Goal: Information Seeking & Learning: Check status

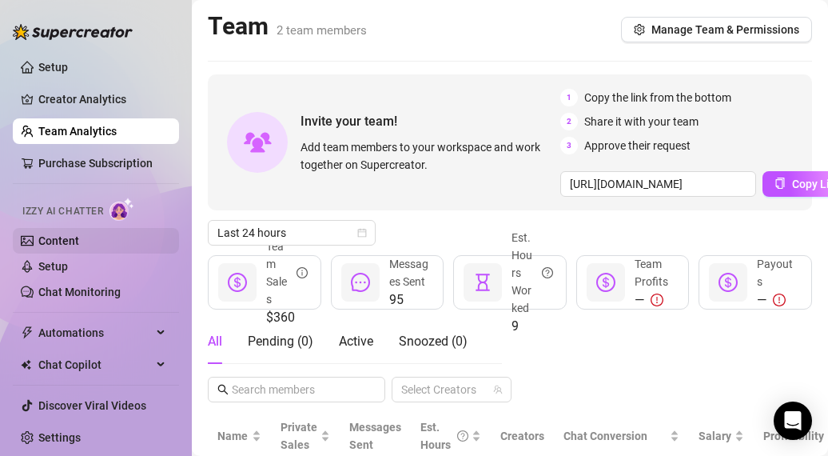
click at [69, 239] on link "Content" at bounding box center [58, 240] width 41 height 13
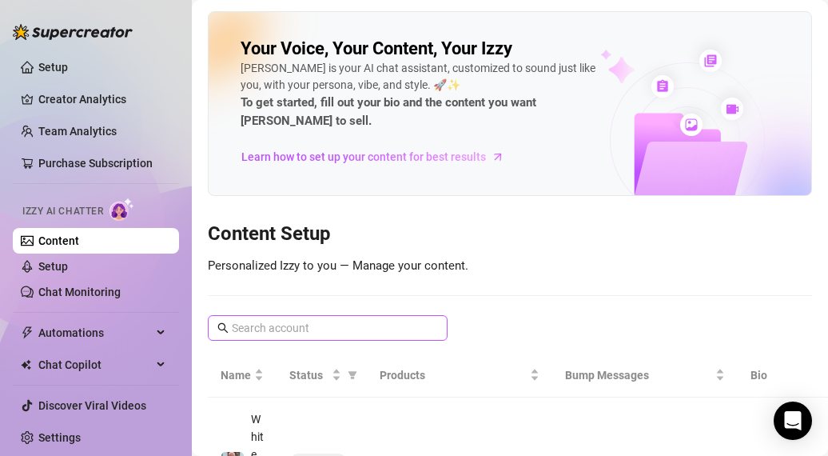
scroll to position [199, 0]
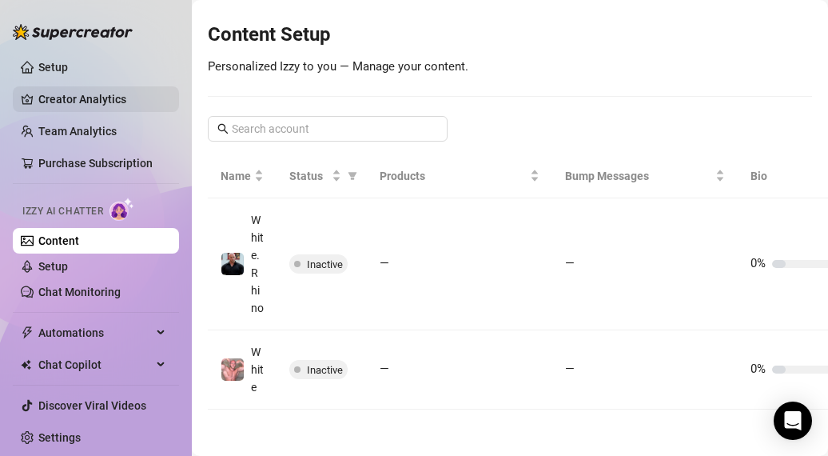
click at [74, 98] on link "Creator Analytics" at bounding box center [102, 99] width 128 height 26
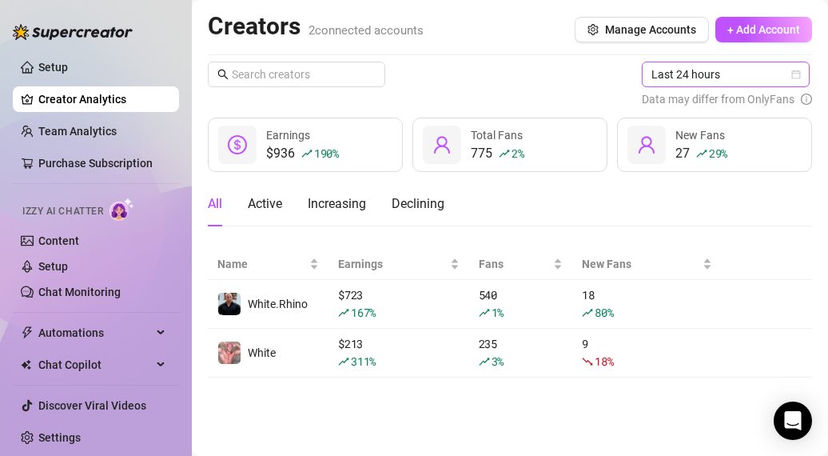
click at [783, 77] on span "Last 24 hours" at bounding box center [726, 74] width 149 height 24
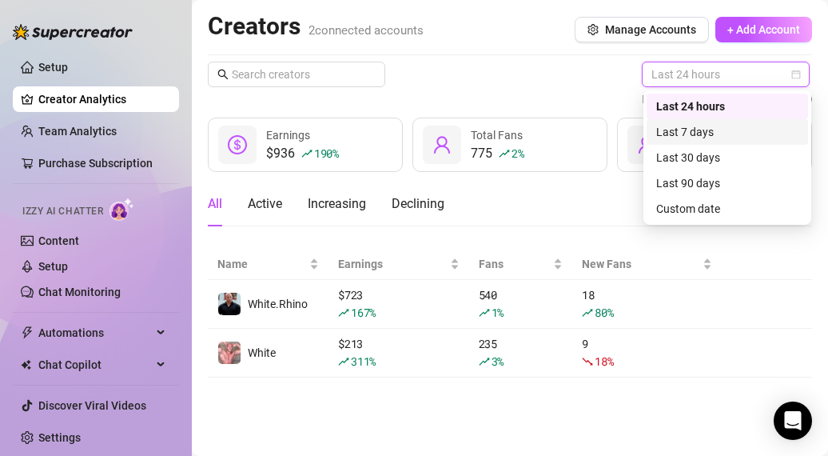
click at [754, 128] on div "Last 7 days" at bounding box center [727, 132] width 142 height 18
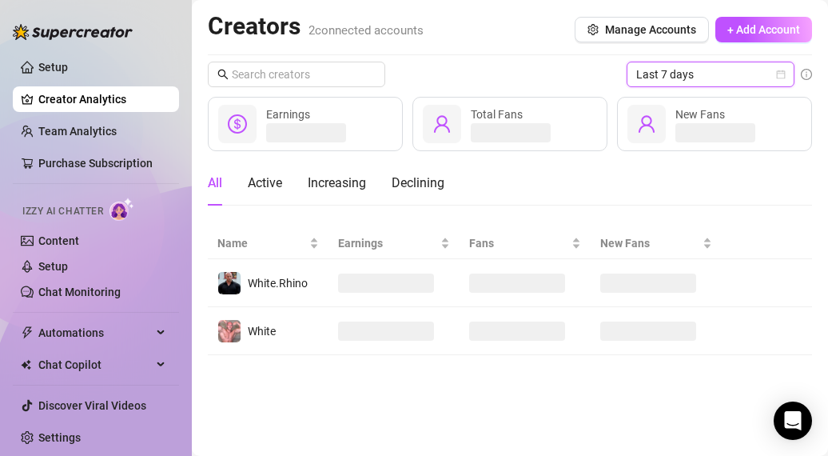
click at [779, 77] on icon "calendar" at bounding box center [781, 75] width 10 height 10
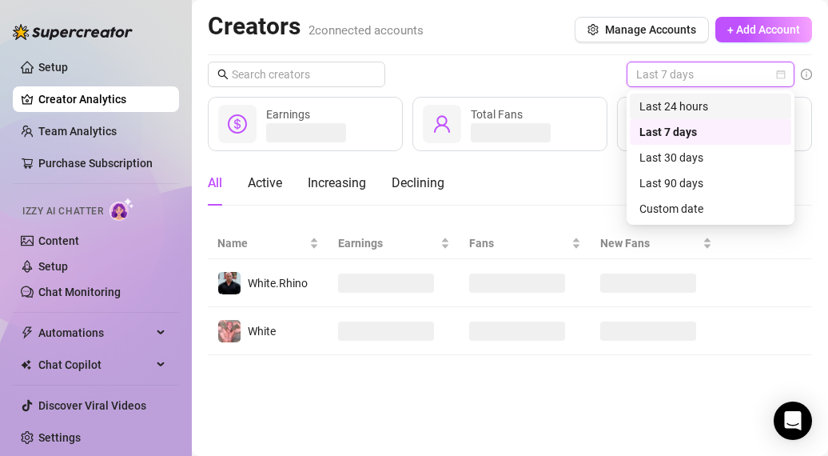
click at [751, 107] on div "Last 24 hours" at bounding box center [711, 107] width 142 height 18
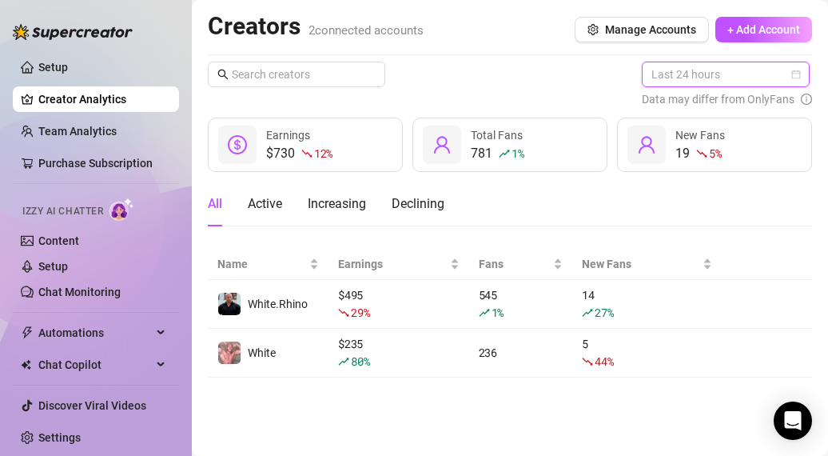
click at [729, 74] on span "Last 24 hours" at bounding box center [726, 74] width 149 height 24
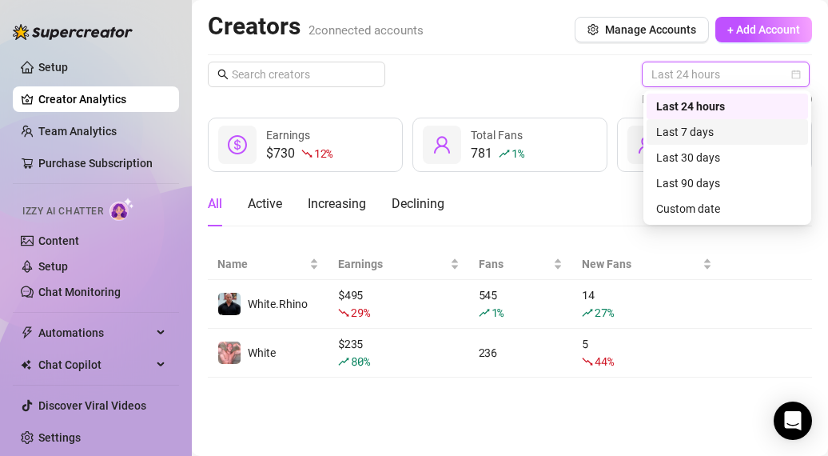
click at [708, 126] on div "Last 7 days" at bounding box center [727, 132] width 142 height 18
